Goal: Task Accomplishment & Management: Manage account settings

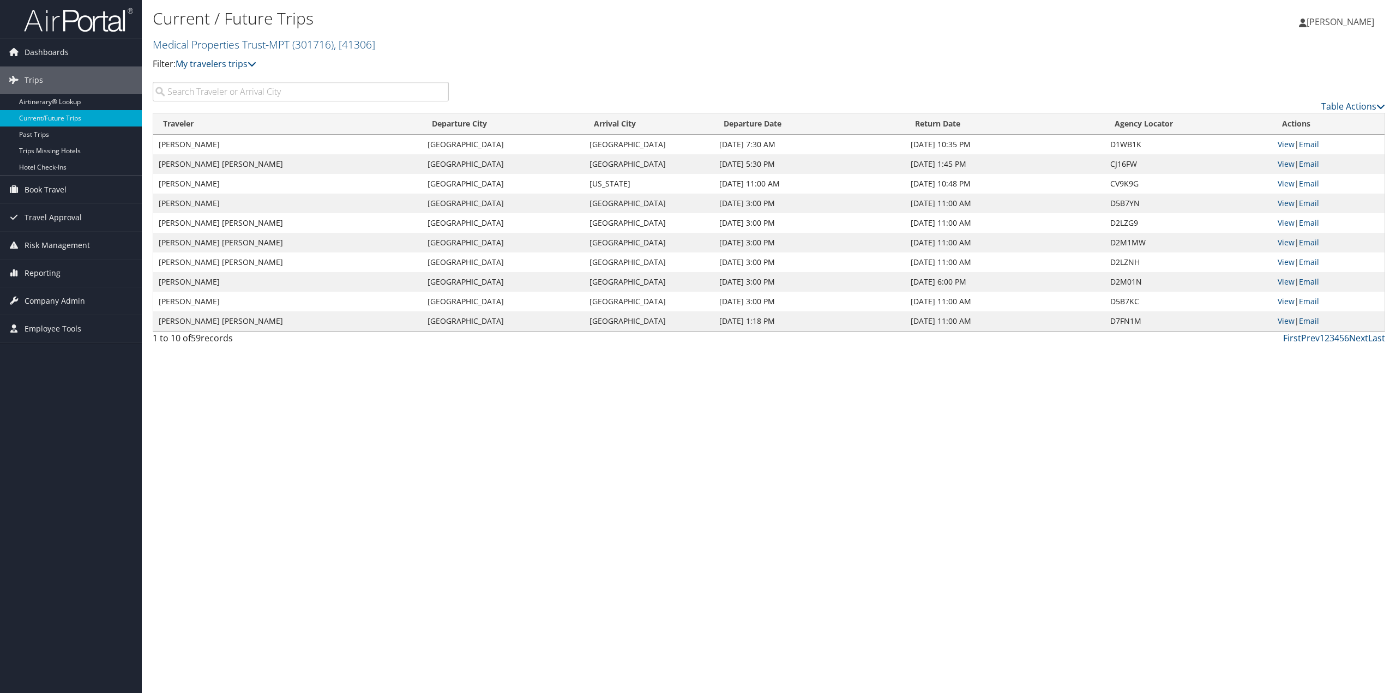
click at [35, 300] on span "Company Admin" at bounding box center [55, 300] width 61 height 27
click at [33, 354] on link "People" at bounding box center [71, 355] width 142 height 16
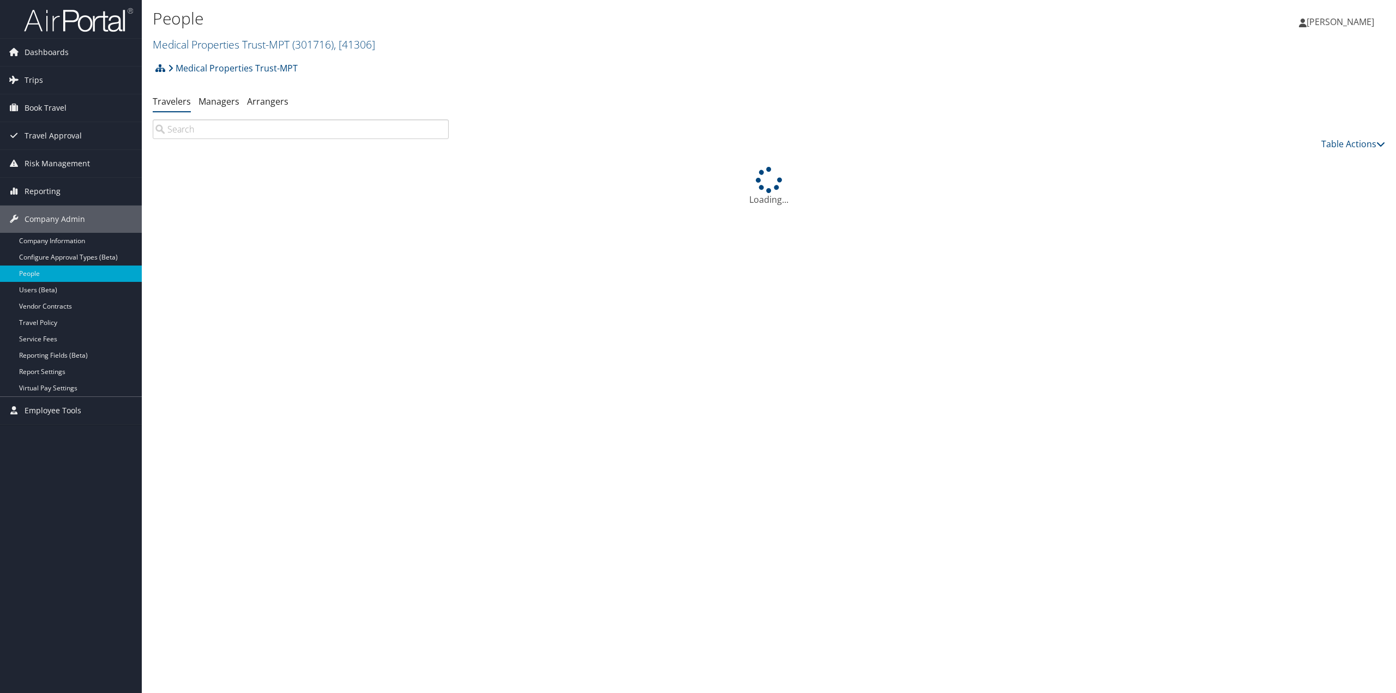
click at [210, 126] on input "search" at bounding box center [301, 129] width 296 height 20
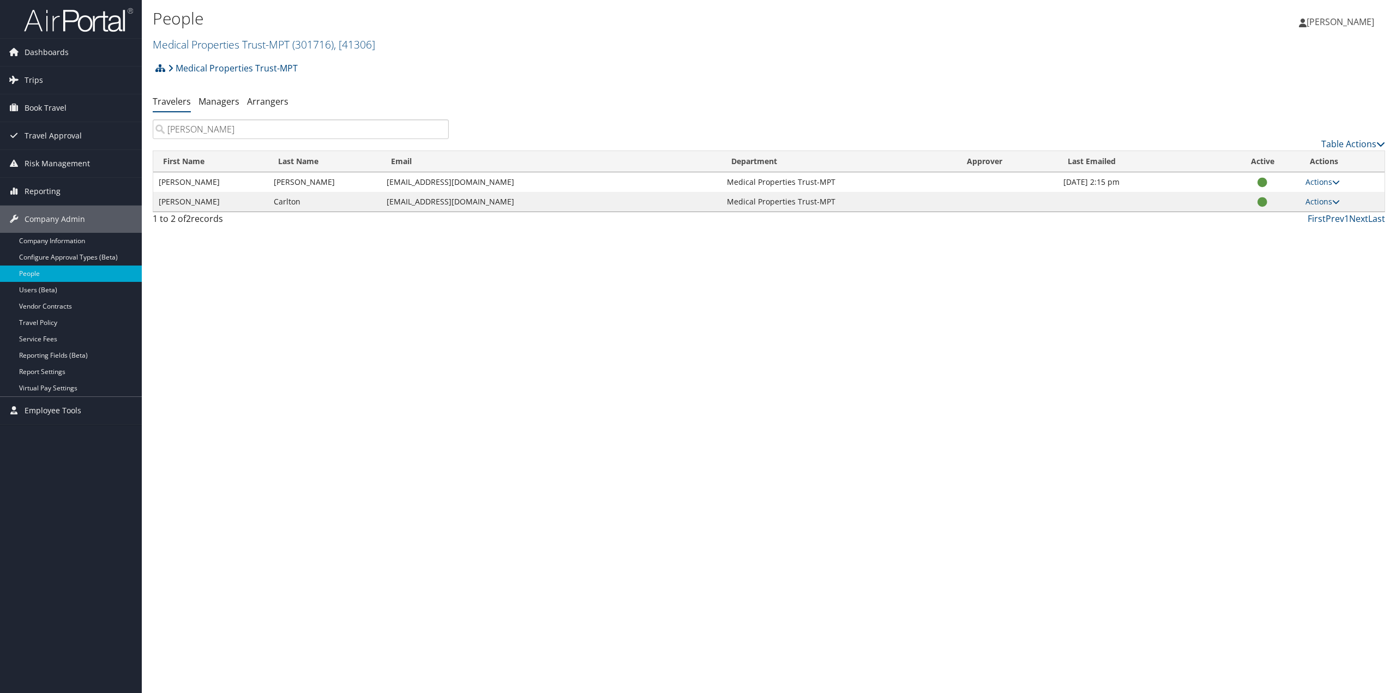
type input "[PERSON_NAME]"
click at [1327, 201] on link "Actions" at bounding box center [1322, 201] width 34 height 10
click at [1267, 234] on link "View Profile" at bounding box center [1287, 236] width 100 height 19
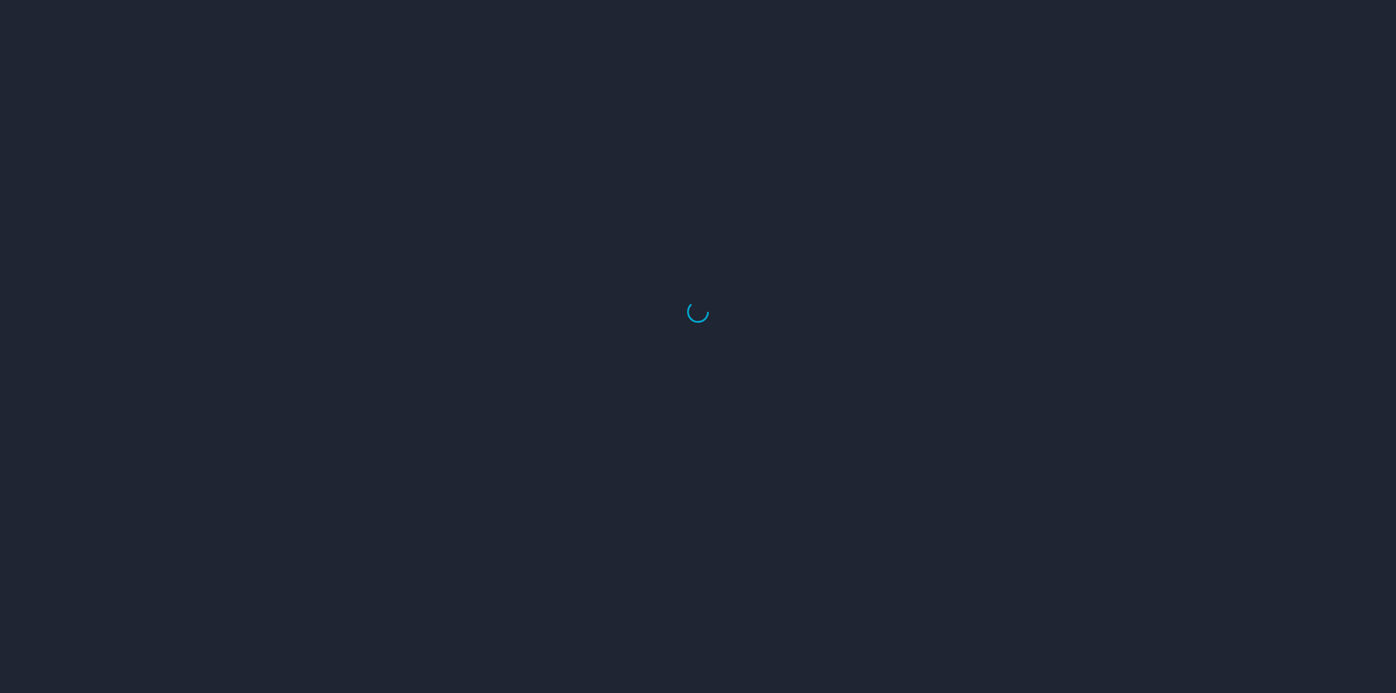
select select "US"
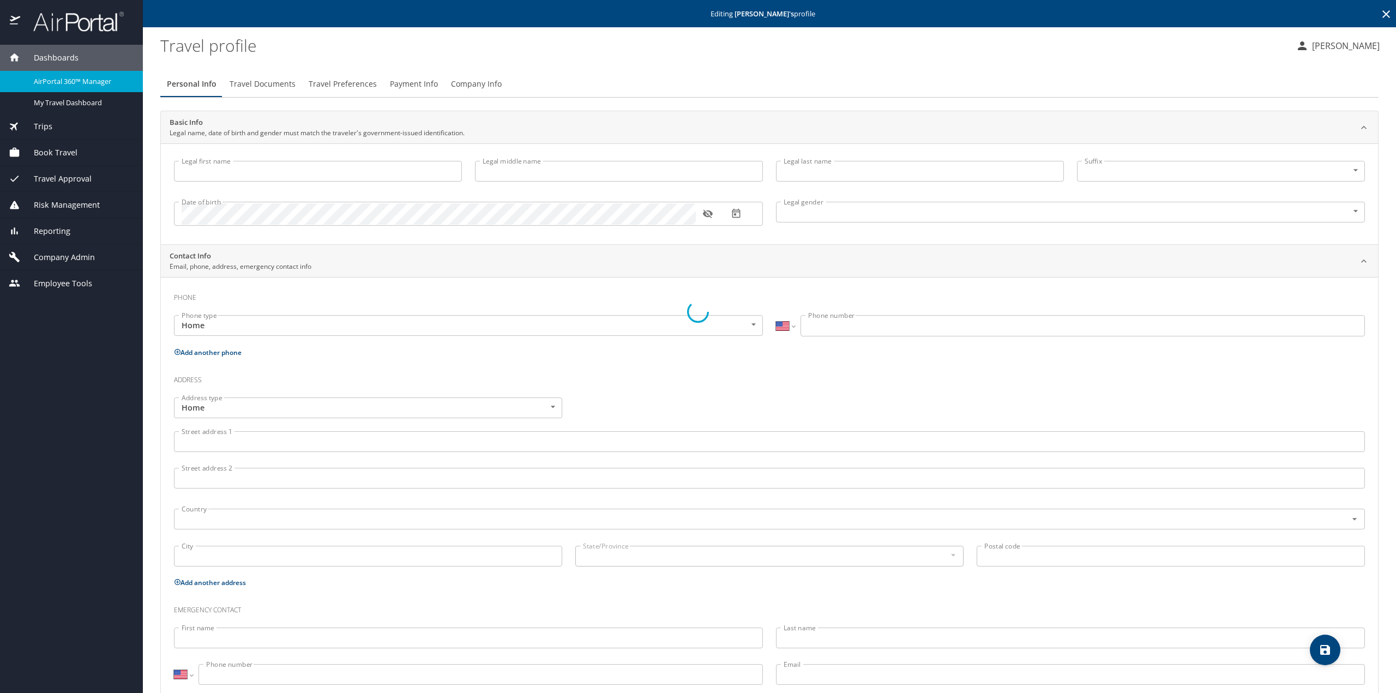
type input "[PERSON_NAME]"
type input "Eugene"
type input "Carlton"
type input "Male"
select select "US"
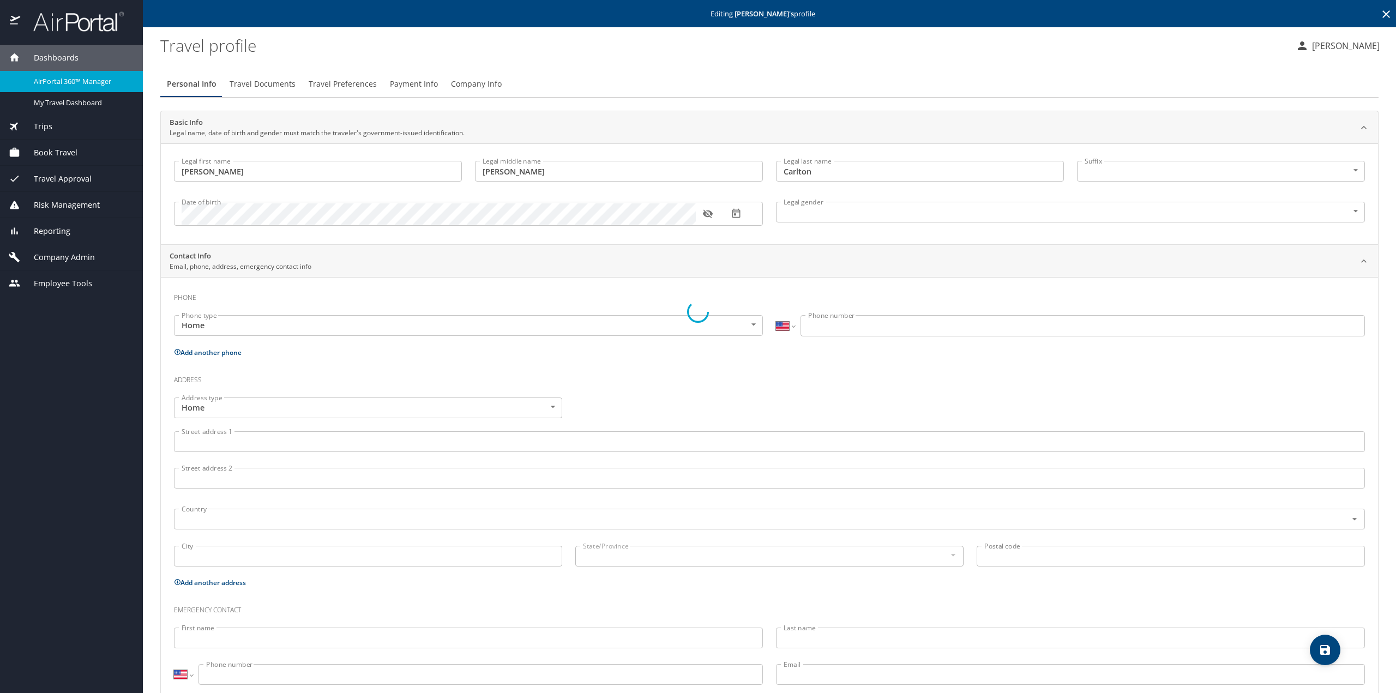
select select "US"
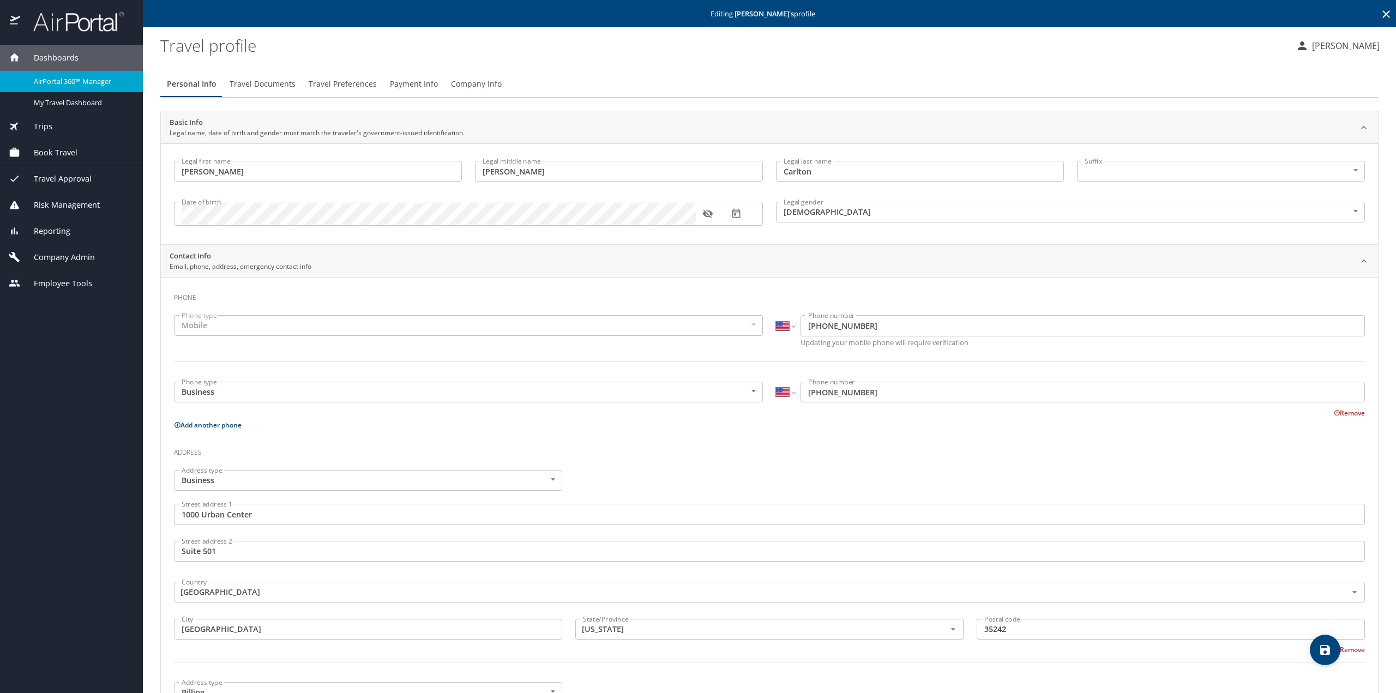
click at [423, 86] on span "Payment Info" at bounding box center [414, 84] width 48 height 14
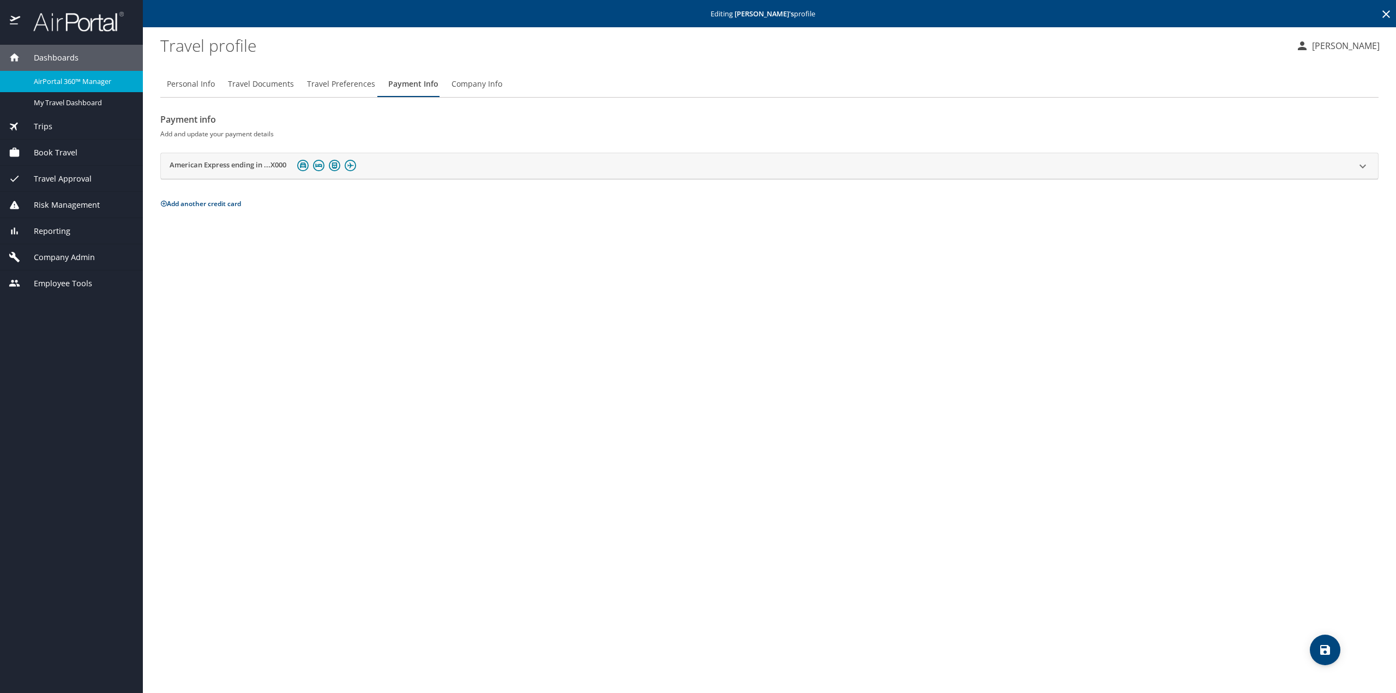
click at [231, 167] on h2 "American Express ending in ...X000" at bounding box center [228, 166] width 117 height 13
click at [207, 82] on span "Personal Info" at bounding box center [191, 84] width 48 height 14
select select "US"
